Goal: Task Accomplishment & Management: Use online tool/utility

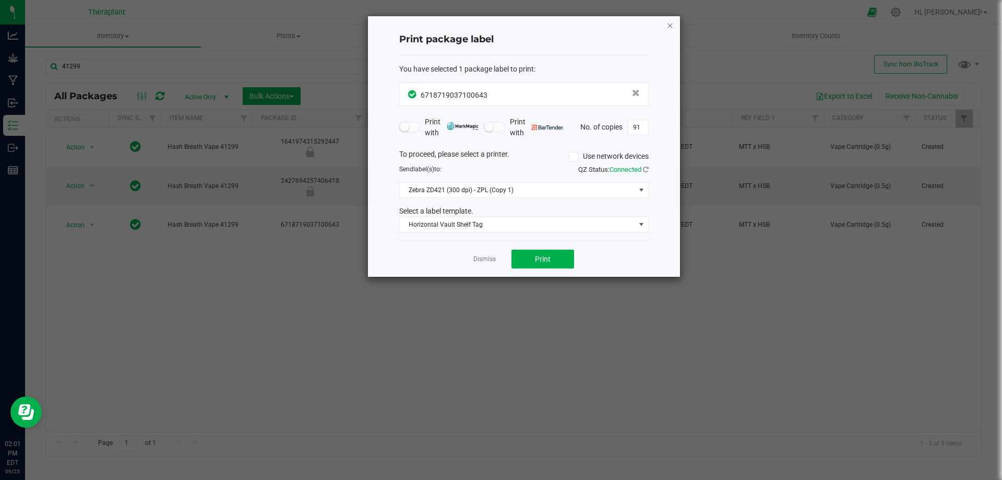
click at [672, 22] on icon "button" at bounding box center [670, 25] width 7 height 13
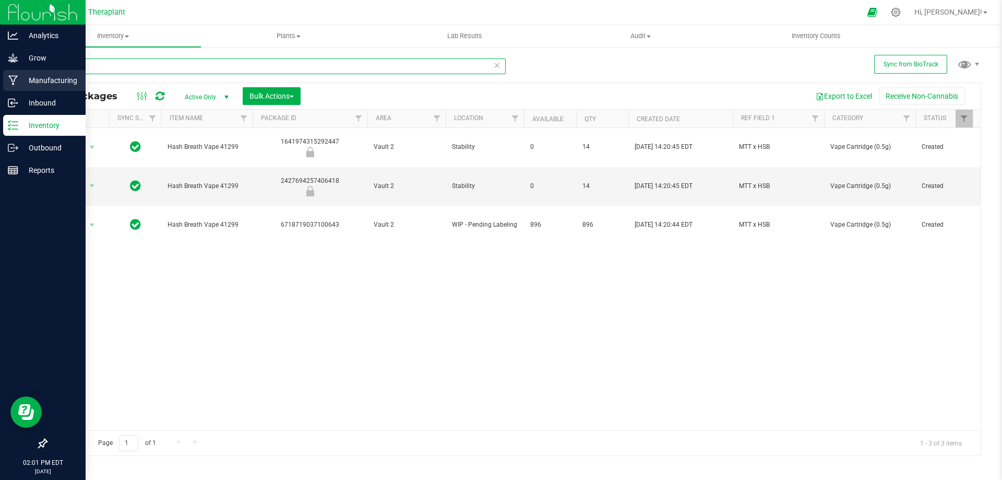
drag, startPoint x: 141, startPoint y: 69, endPoint x: 21, endPoint y: 73, distance: 120.1
click at [22, 75] on div "Analytics Grow Manufacturing Inbound Inventory Outbound Reports 02:01 PM EDT [D…" at bounding box center [501, 240] width 1002 height 480
type input "41301"
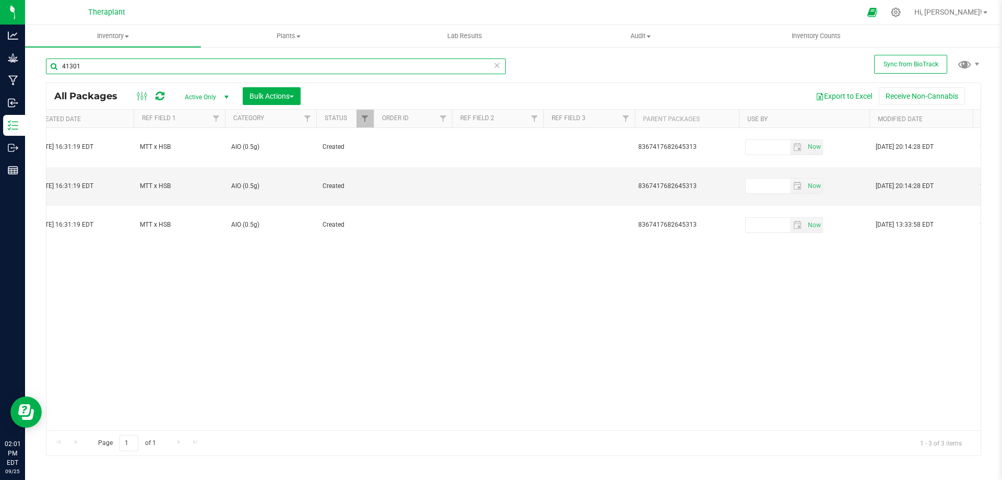
scroll to position [0, 622]
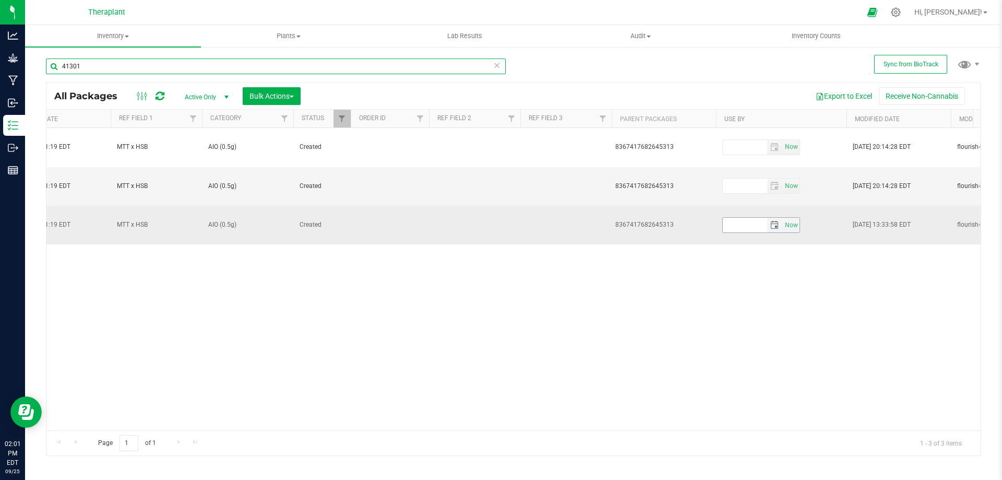
click at [779, 218] on span "select" at bounding box center [774, 225] width 15 height 15
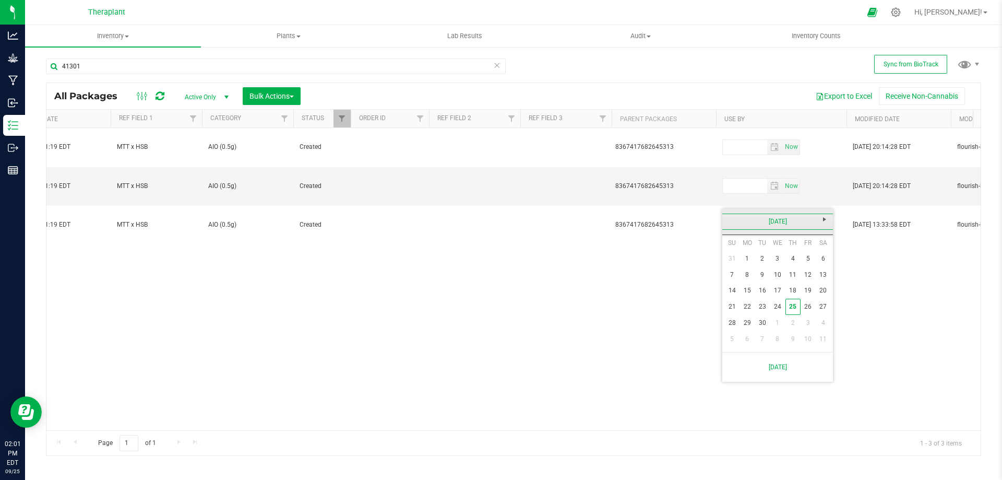
click at [779, 217] on link "[DATE]" at bounding box center [778, 221] width 112 height 16
click at [731, 311] on link "Sep" at bounding box center [738, 308] width 27 height 27
click at [808, 290] on link "19" at bounding box center [808, 290] width 15 height 16
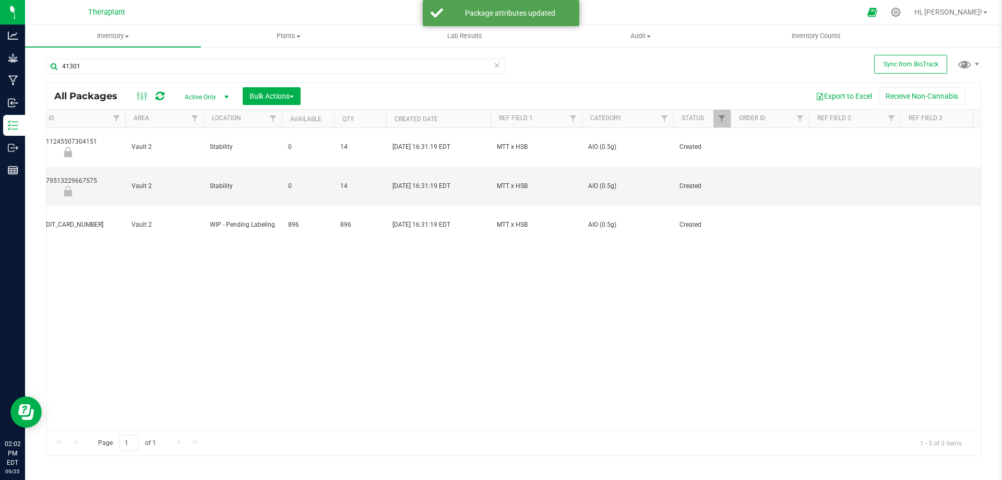
scroll to position [0, 0]
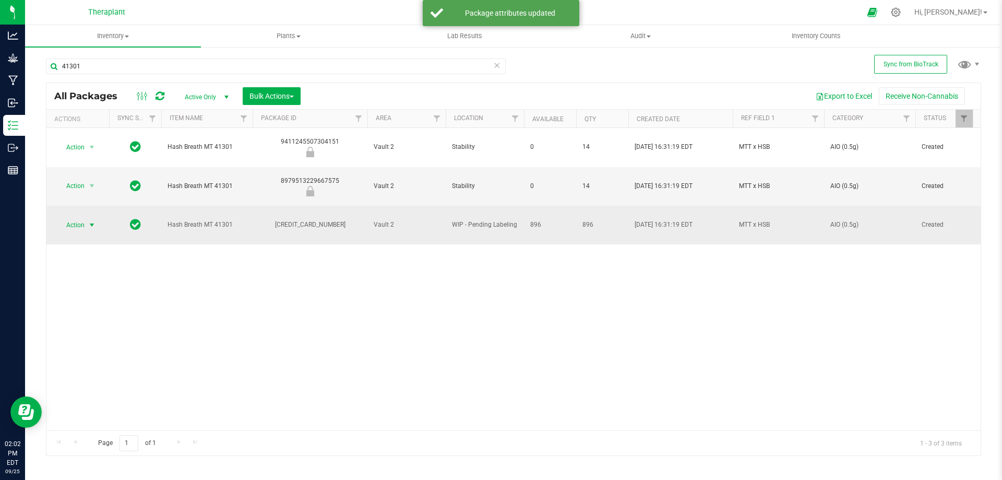
click at [75, 218] on span "Action" at bounding box center [71, 225] width 28 height 15
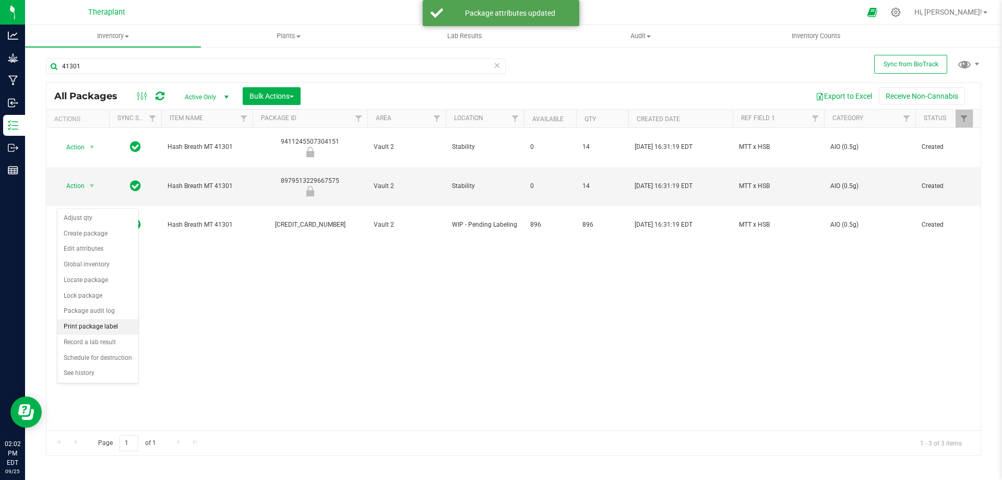
click at [100, 323] on li "Print package label" at bounding box center [97, 327] width 81 height 16
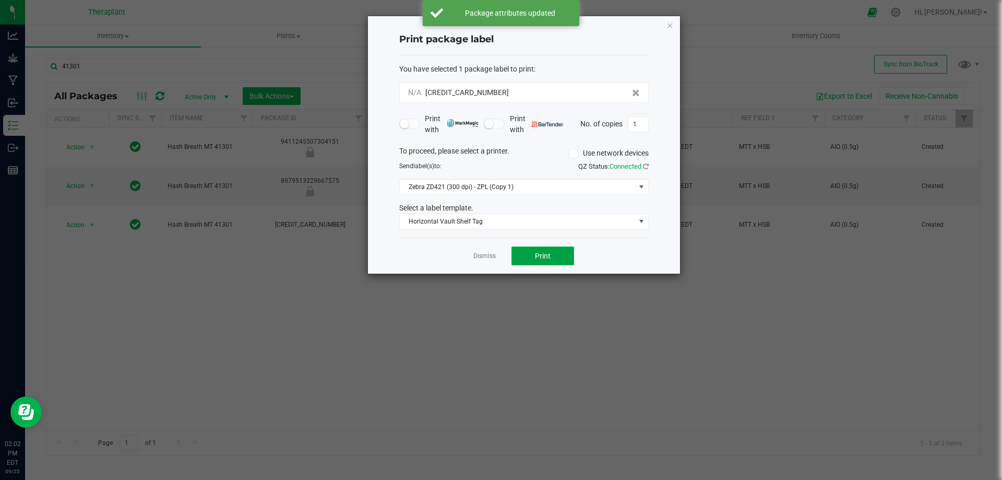
click at [531, 251] on button "Print" at bounding box center [543, 255] width 63 height 19
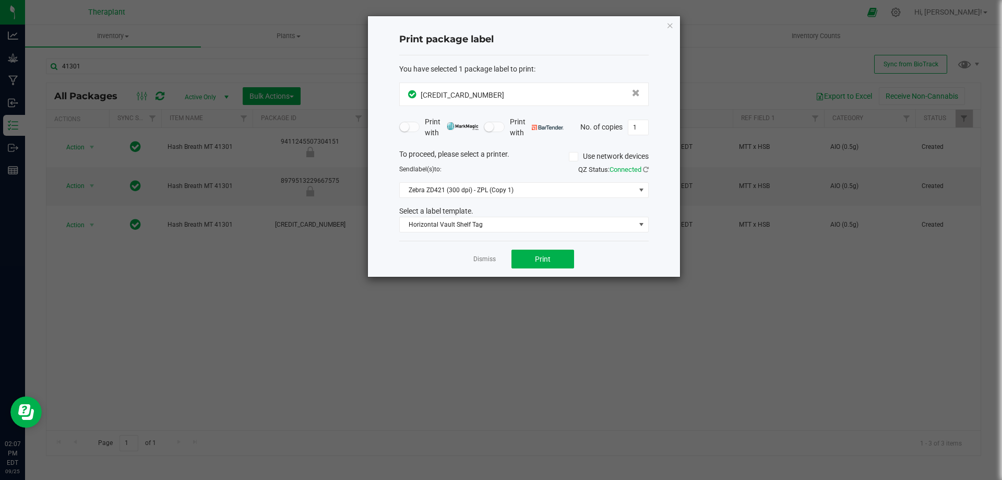
click at [670, 25] on icon "button" at bounding box center [670, 25] width 7 height 13
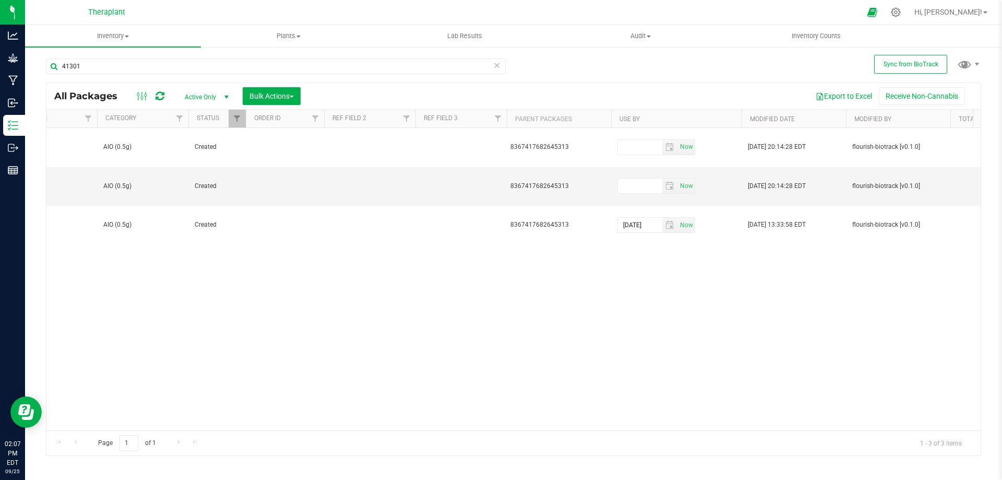
scroll to position [0, 765]
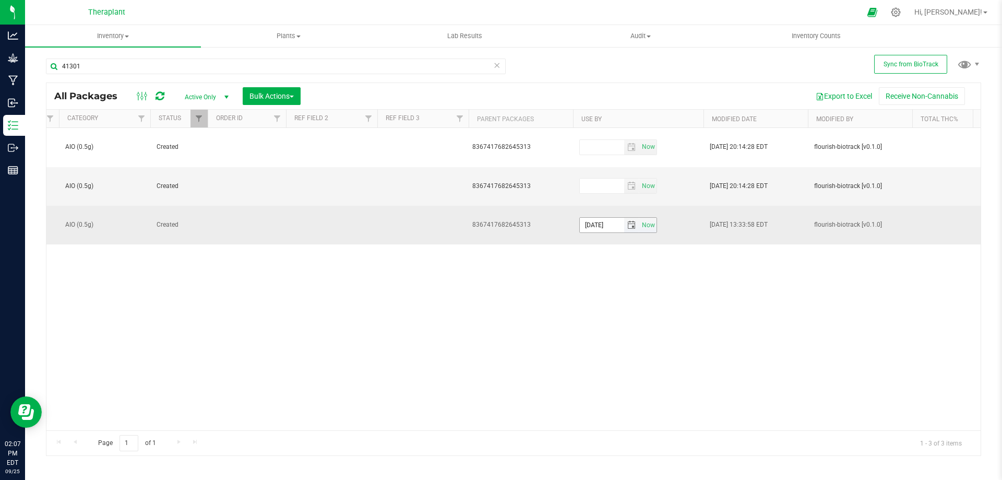
click at [631, 221] on span "select" at bounding box center [631, 225] width 8 height 8
drag, startPoint x: 601, startPoint y: 196, endPoint x: 620, endPoint y: 197, distance: 18.8
click at [601, 218] on input "[DATE]" at bounding box center [602, 225] width 44 height 15
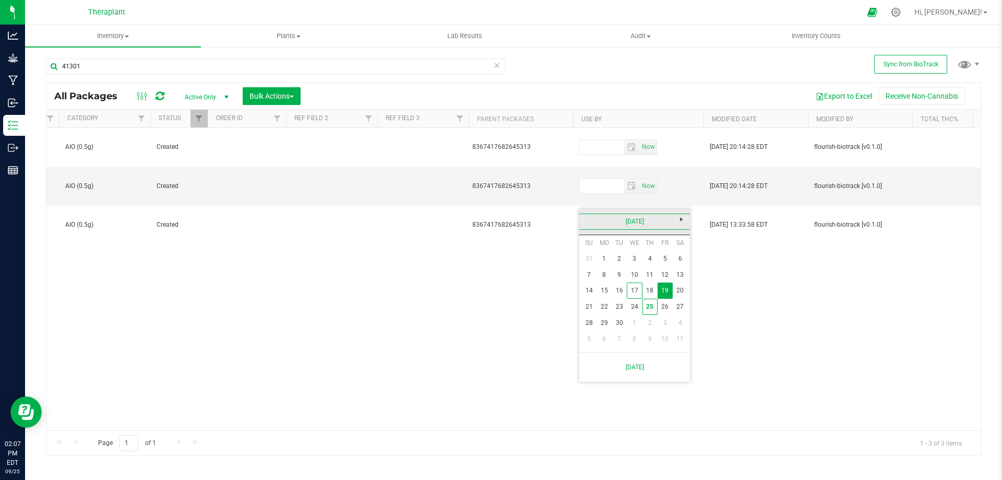
click at [654, 217] on link "[DATE]" at bounding box center [635, 221] width 112 height 16
click at [683, 220] on span "Next" at bounding box center [682, 219] width 8 height 8
click at [589, 301] on link "Sep" at bounding box center [595, 308] width 27 height 27
click at [676, 286] on link "19" at bounding box center [680, 290] width 15 height 16
type input "[DATE]"
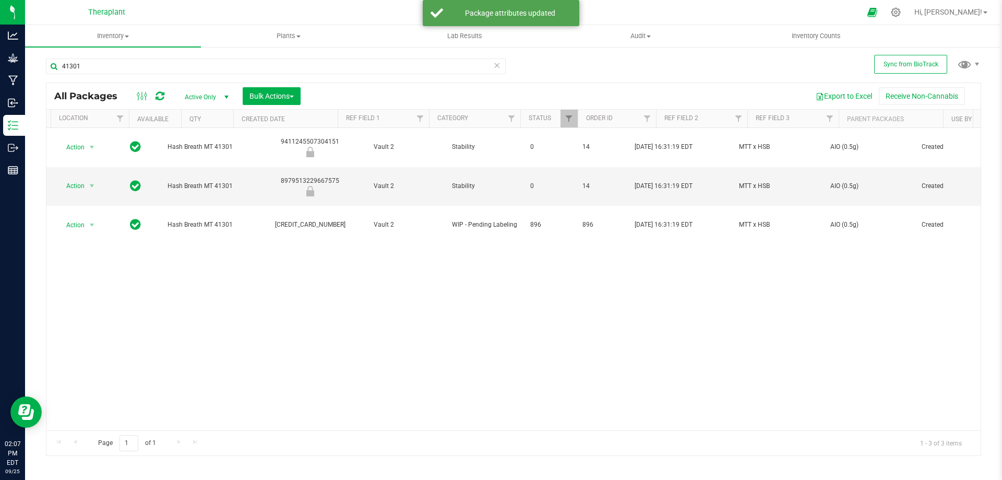
scroll to position [0, 0]
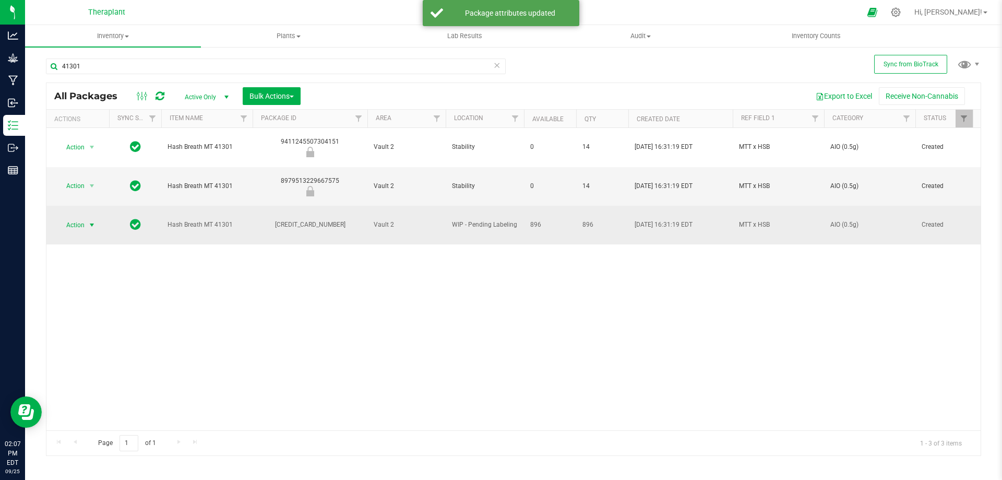
click at [73, 218] on span "Action" at bounding box center [71, 225] width 28 height 15
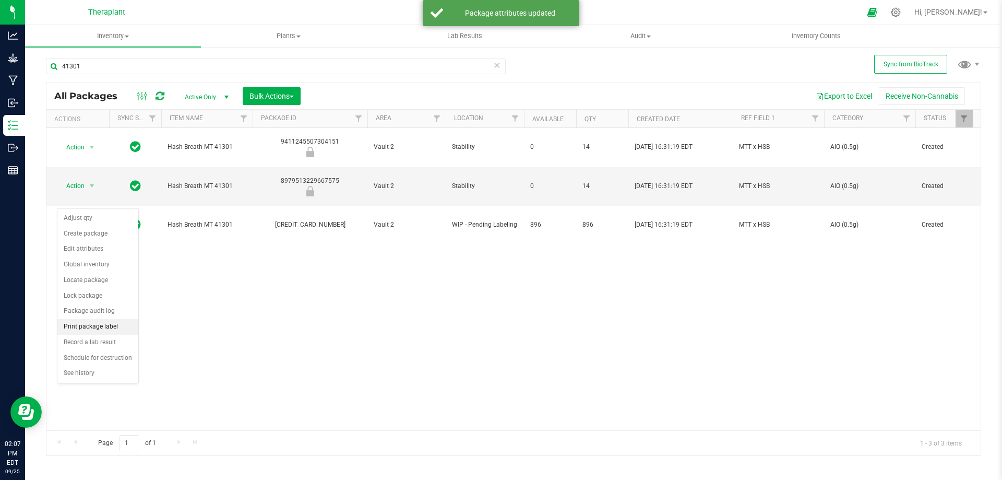
click at [100, 324] on li "Print package label" at bounding box center [97, 327] width 81 height 16
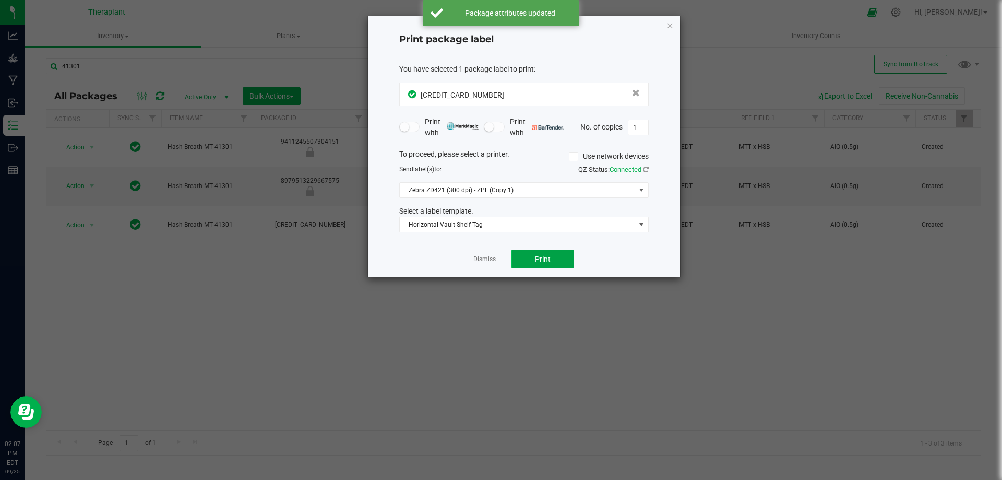
click at [530, 258] on button "Print" at bounding box center [543, 259] width 63 height 19
click at [640, 126] on input "1" at bounding box center [638, 127] width 20 height 15
type input "91"
click at [552, 257] on button "Print" at bounding box center [543, 259] width 63 height 19
